Goal: Task Accomplishment & Management: Manage account settings

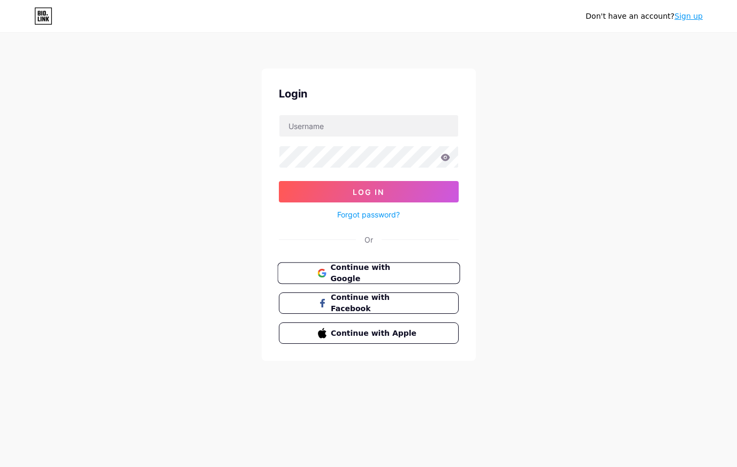
click at [342, 269] on span "Continue with Google" at bounding box center [374, 273] width 89 height 23
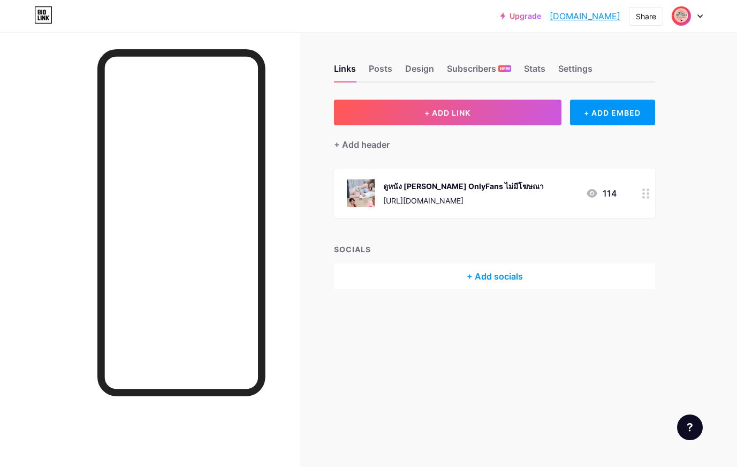
click at [693, 20] on div at bounding box center [687, 15] width 31 height 19
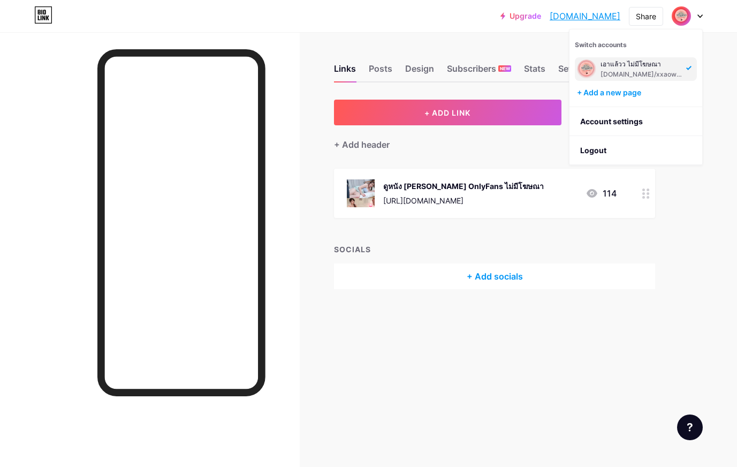
click at [693, 20] on div at bounding box center [687, 15] width 31 height 19
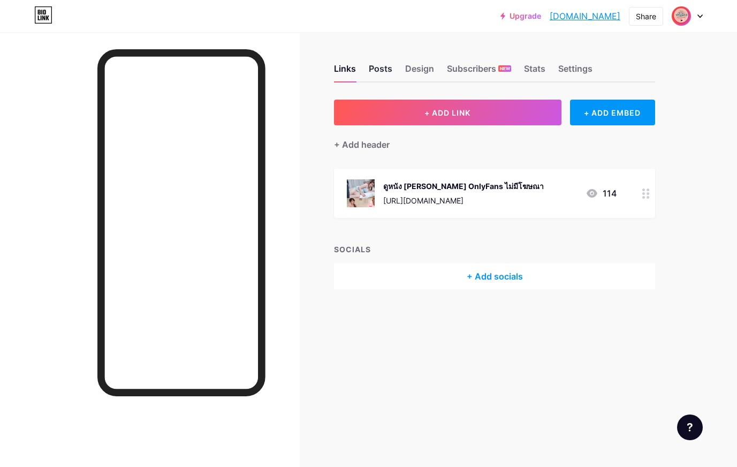
click at [374, 79] on div "Posts" at bounding box center [381, 71] width 24 height 19
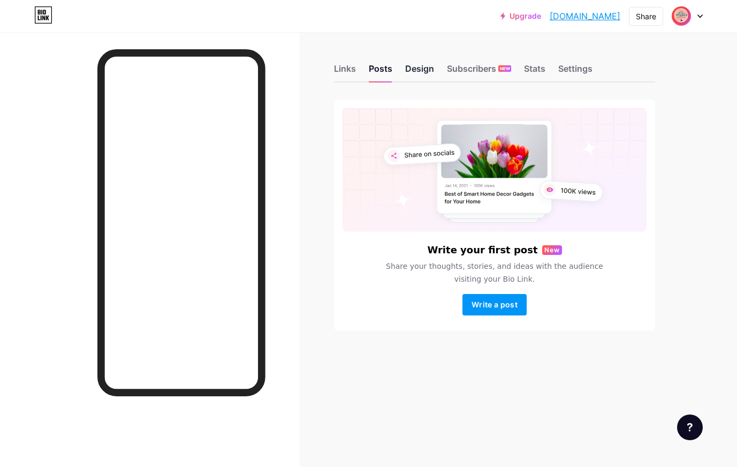
click at [424, 67] on div "Design" at bounding box center [419, 71] width 29 height 19
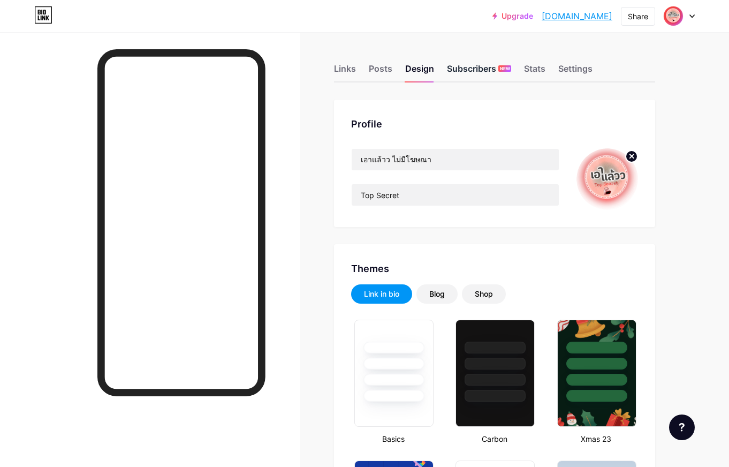
click at [491, 73] on div "Subscribers NEW" at bounding box center [479, 71] width 64 height 19
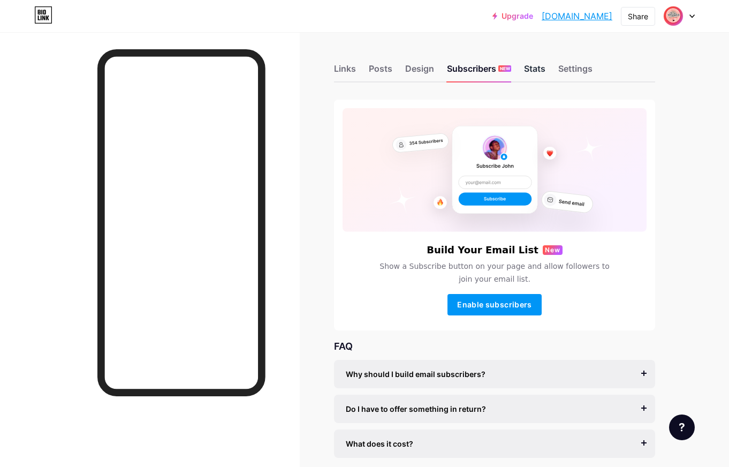
click at [535, 72] on div "Stats" at bounding box center [534, 71] width 21 height 19
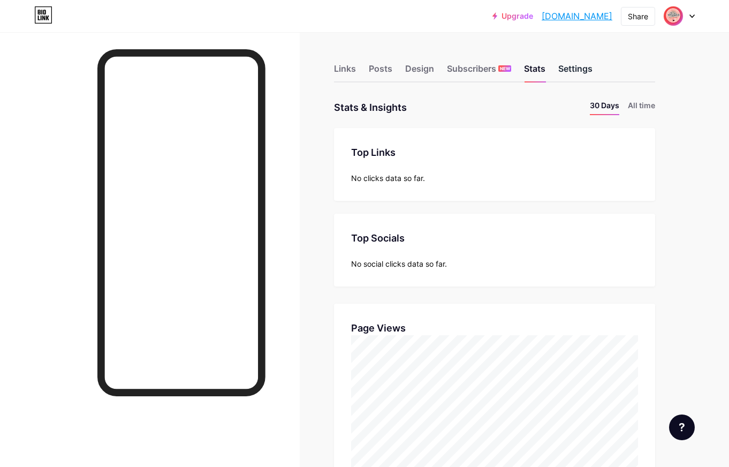
scroll to position [467, 729]
click at [577, 71] on div "Settings" at bounding box center [575, 71] width 34 height 19
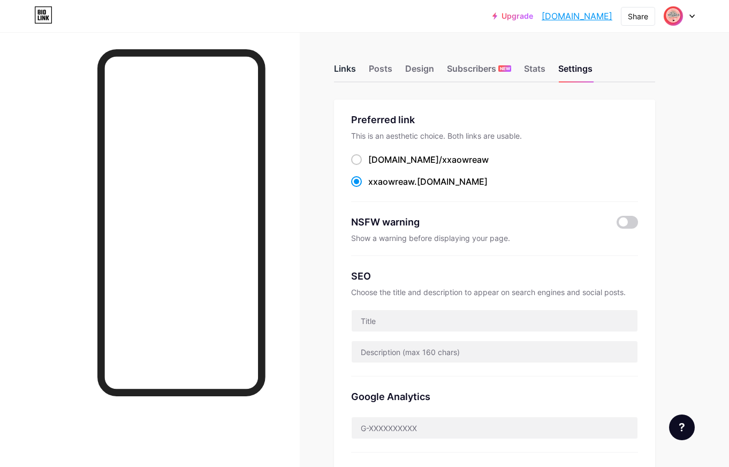
click at [355, 72] on div "Links" at bounding box center [345, 71] width 22 height 19
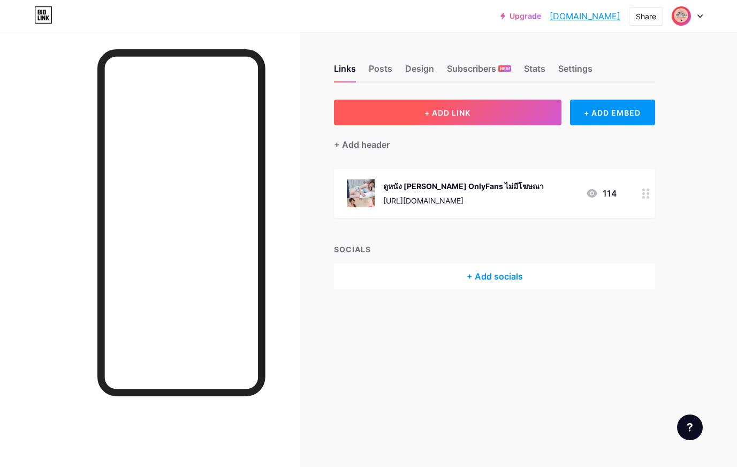
click at [465, 116] on span "+ ADD LINK" at bounding box center [448, 112] width 46 height 9
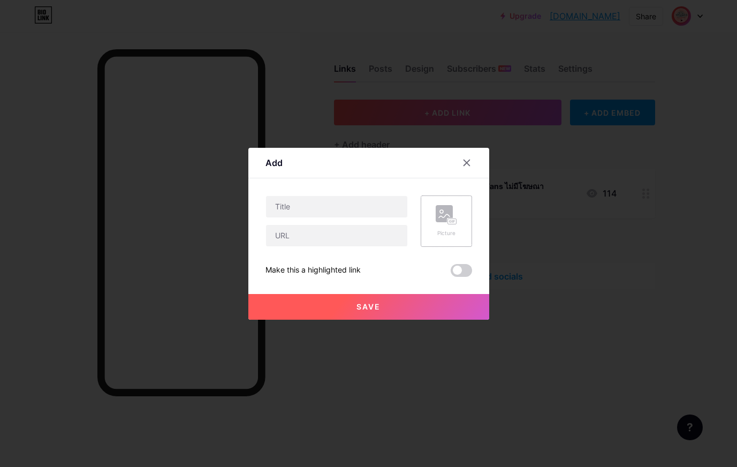
click at [442, 228] on div "Picture" at bounding box center [446, 221] width 21 height 32
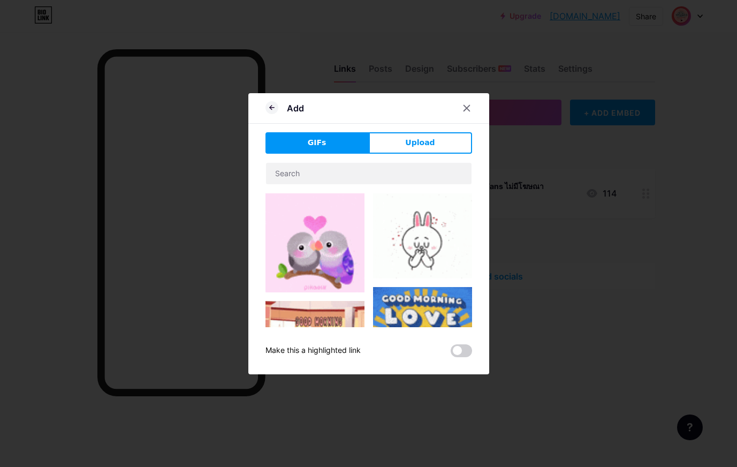
click at [327, 235] on img at bounding box center [315, 242] width 99 height 99
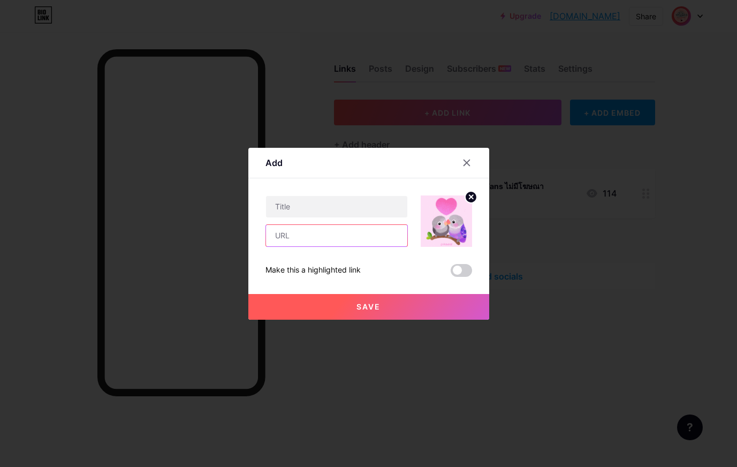
click at [330, 233] on input "text" at bounding box center [336, 235] width 141 height 21
paste input "[URL][DOMAIN_NAME]"
type input "[URL][DOMAIN_NAME]"
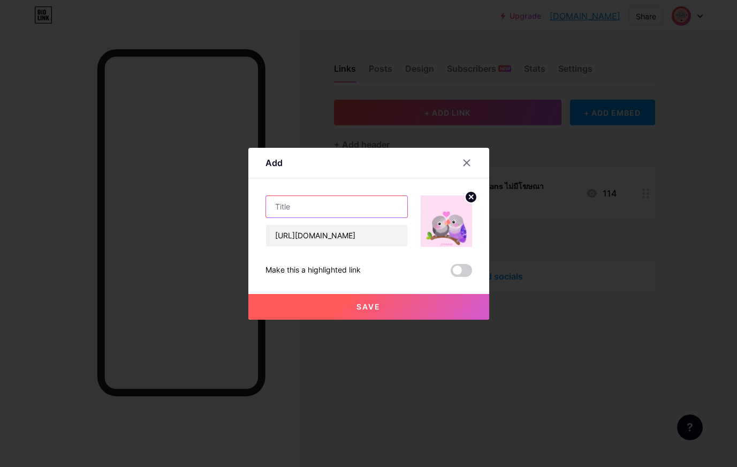
click at [364, 216] on input "text" at bounding box center [336, 206] width 141 height 21
type input "1"
click at [373, 302] on span "Save" at bounding box center [369, 306] width 24 height 9
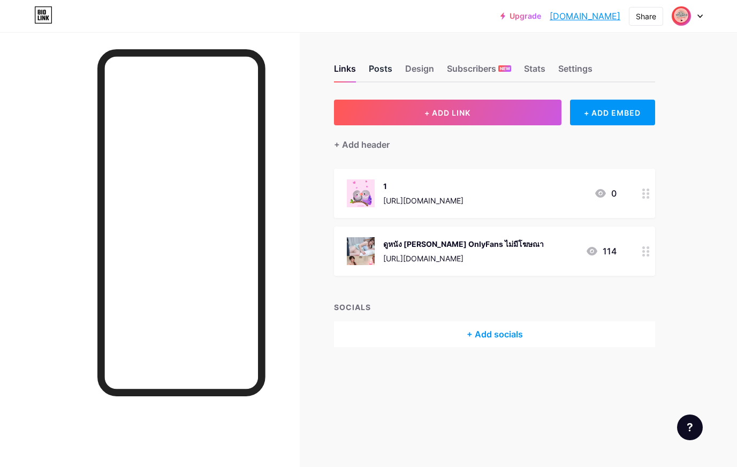
click at [382, 71] on div "Posts" at bounding box center [381, 71] width 24 height 19
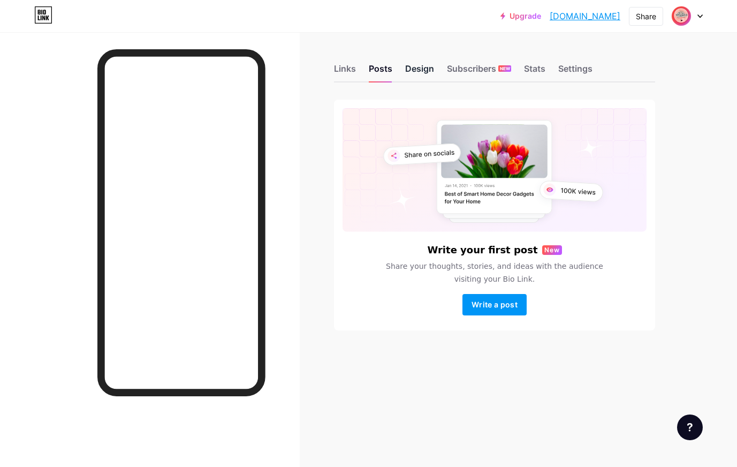
click at [422, 69] on div "Design" at bounding box center [419, 71] width 29 height 19
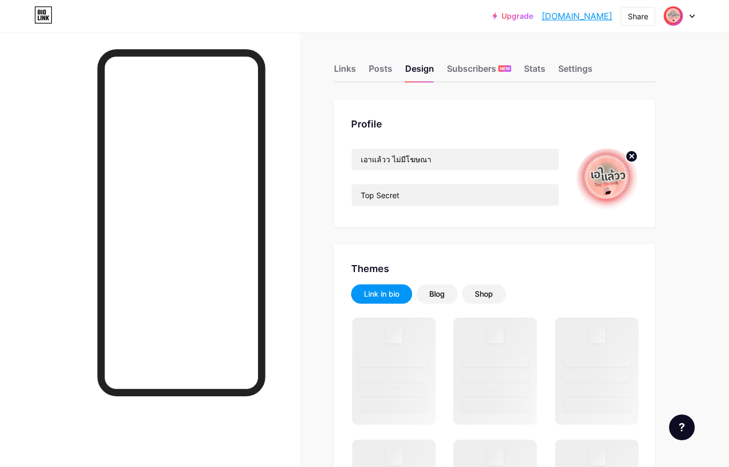
click at [546, 73] on div "Links Posts Design Subscribers NEW Stats Settings" at bounding box center [494, 63] width 321 height 37
click at [530, 73] on div "Stats" at bounding box center [534, 71] width 21 height 19
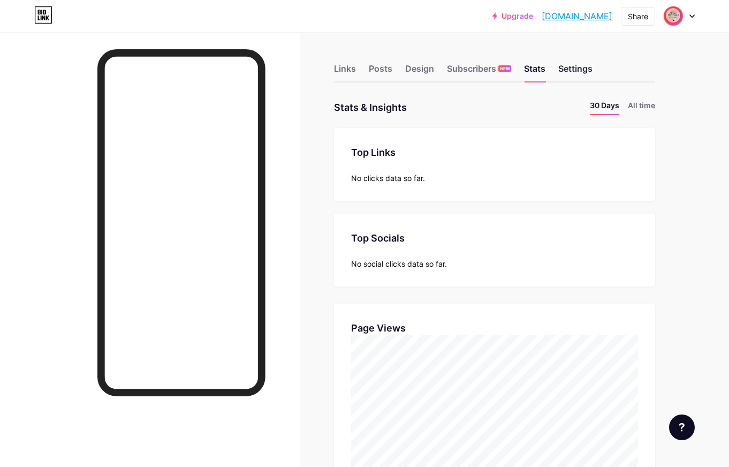
scroll to position [467, 729]
click at [571, 71] on div "Settings" at bounding box center [575, 71] width 34 height 19
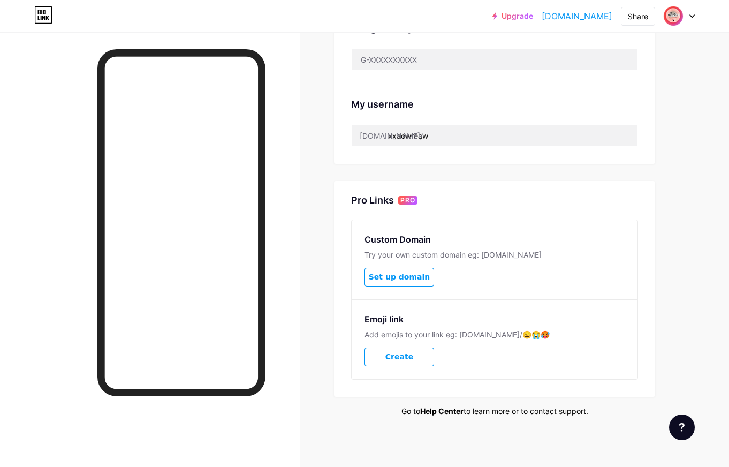
scroll to position [371, 0]
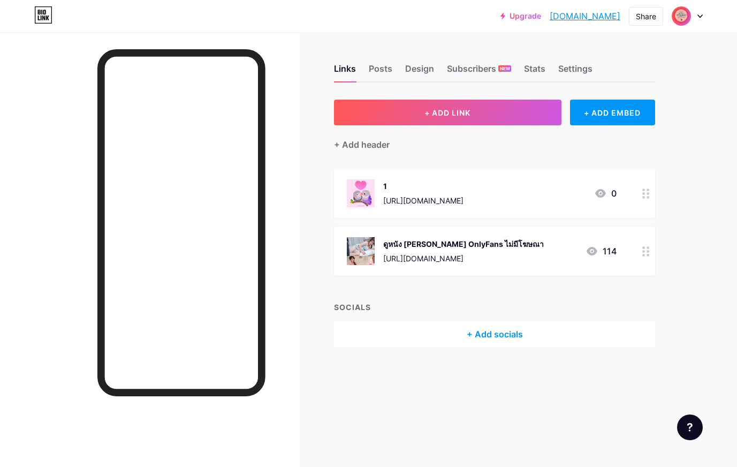
click at [687, 19] on img at bounding box center [681, 15] width 17 height 17
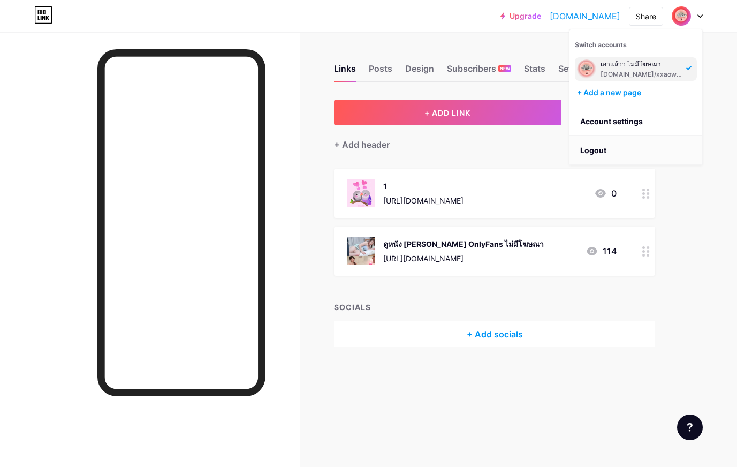
click at [609, 151] on li "Logout" at bounding box center [636, 150] width 133 height 29
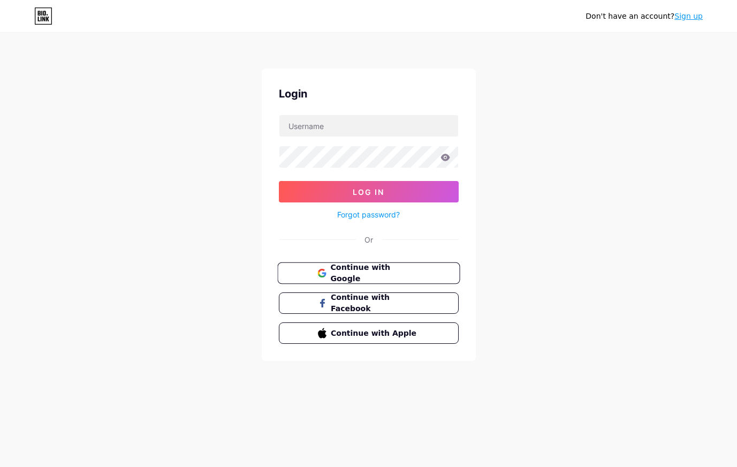
click at [386, 263] on button "Continue with Google" at bounding box center [368, 273] width 183 height 22
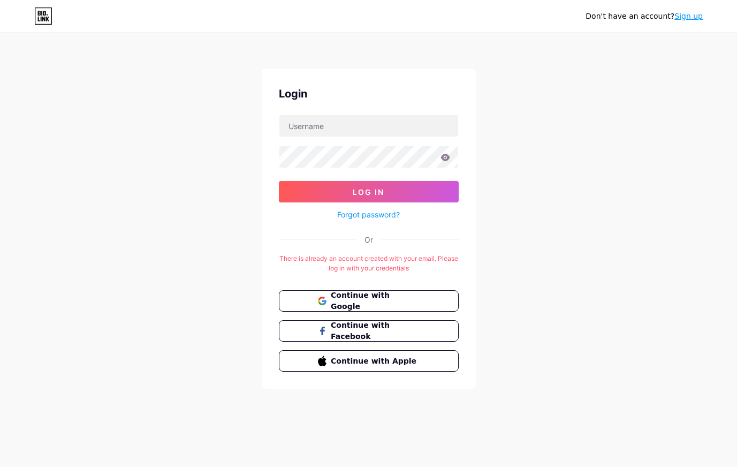
click at [168, 120] on div "Don't have an account? Sign up Login Log In Forgot password? Or There is alread…" at bounding box center [368, 211] width 737 height 423
